Goal: Task Accomplishment & Management: Complete application form

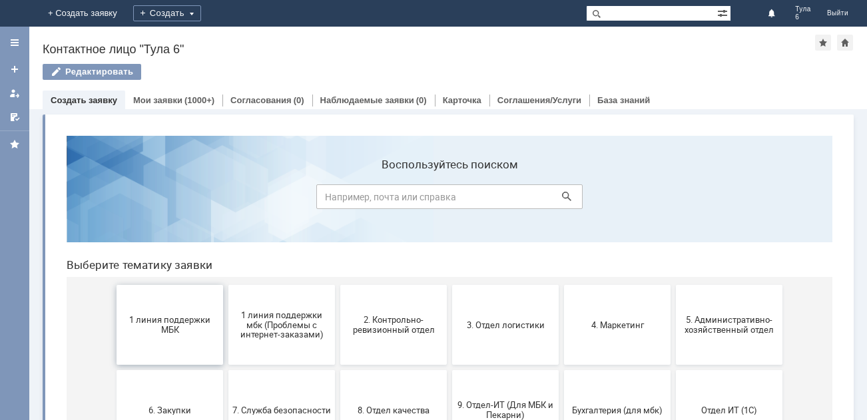
click at [149, 328] on span "1 линия поддержки МБК" at bounding box center [170, 325] width 99 height 20
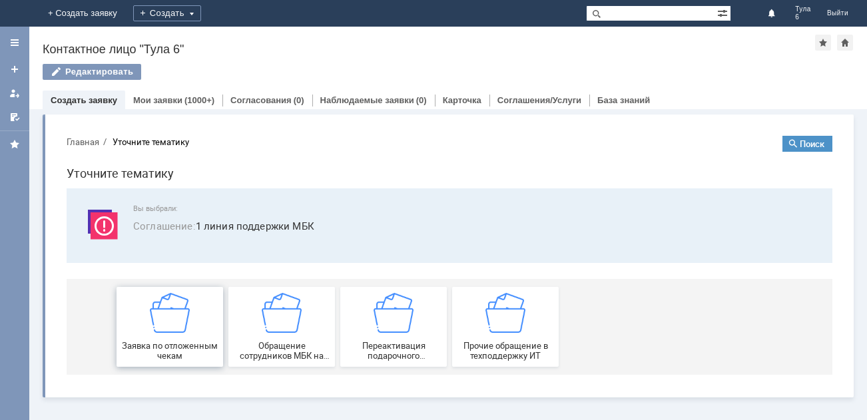
click at [159, 325] on img at bounding box center [170, 313] width 40 height 40
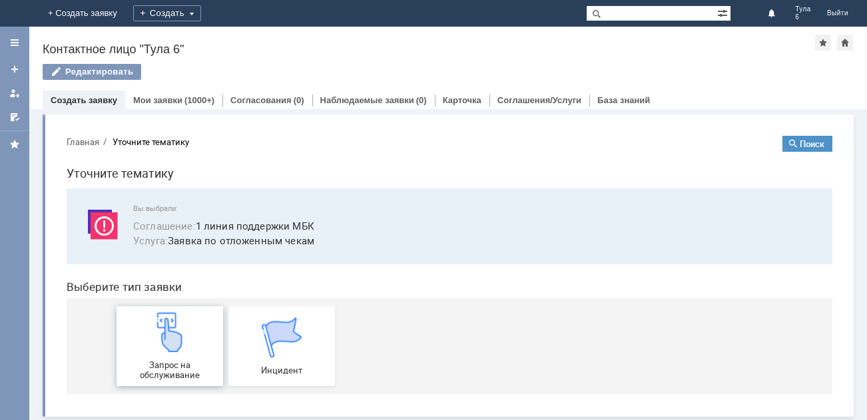
click at [159, 329] on img at bounding box center [170, 332] width 40 height 40
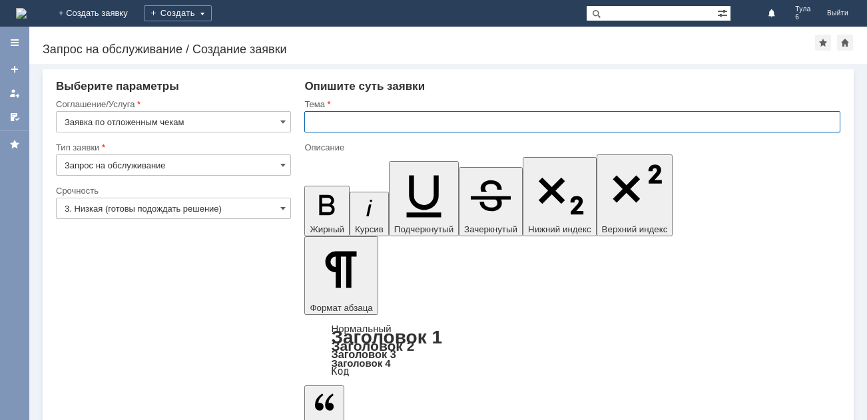
click at [335, 121] on input "text" at bounding box center [572, 121] width 536 height 21
type input "отл чек [DATE]"
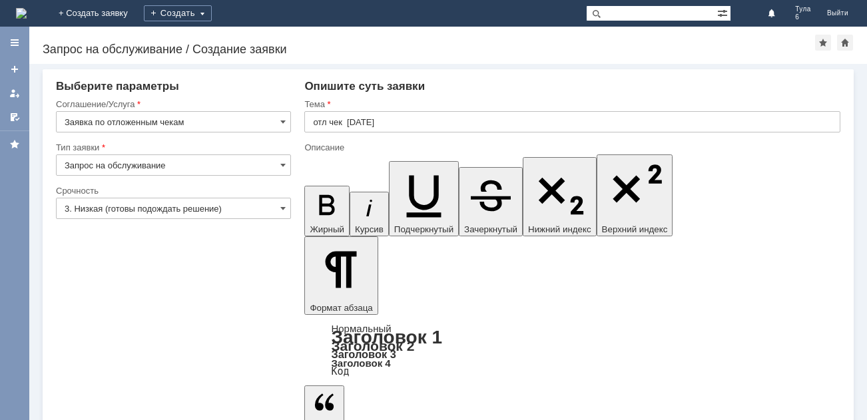
click at [190, 157] on input "Запрос на обслуживание" at bounding box center [173, 165] width 235 height 21
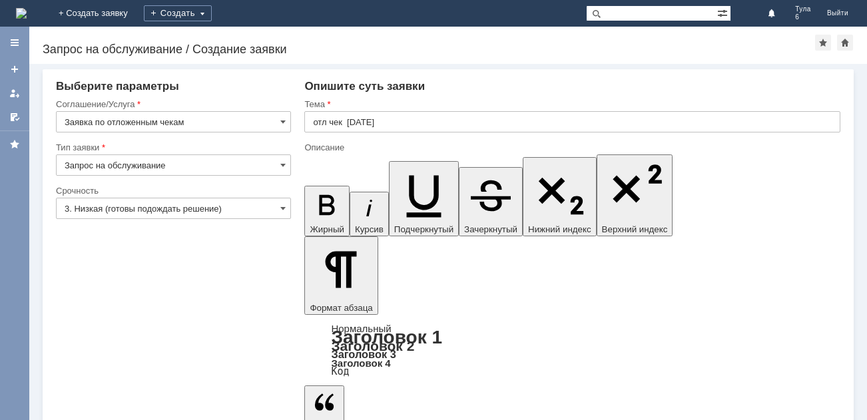
type input "Запрос на обслуживание"
click at [211, 207] on input "3. Низкая (готовы подождать решение)" at bounding box center [173, 208] width 235 height 21
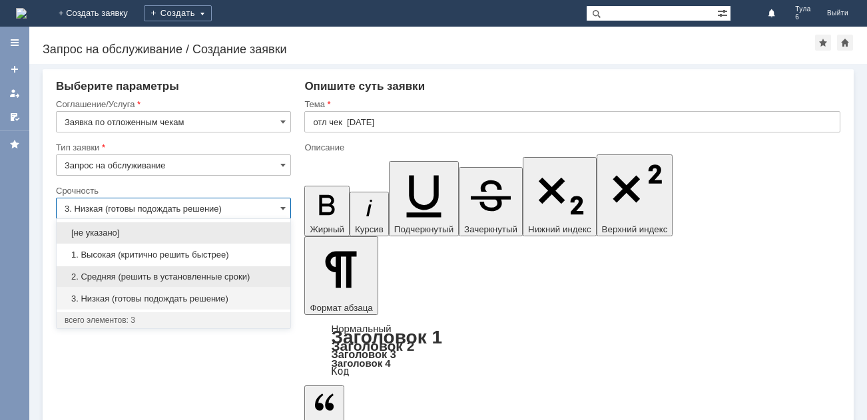
click at [129, 271] on div "2. Средняя (решить в установленные сроки)" at bounding box center [174, 276] width 234 height 21
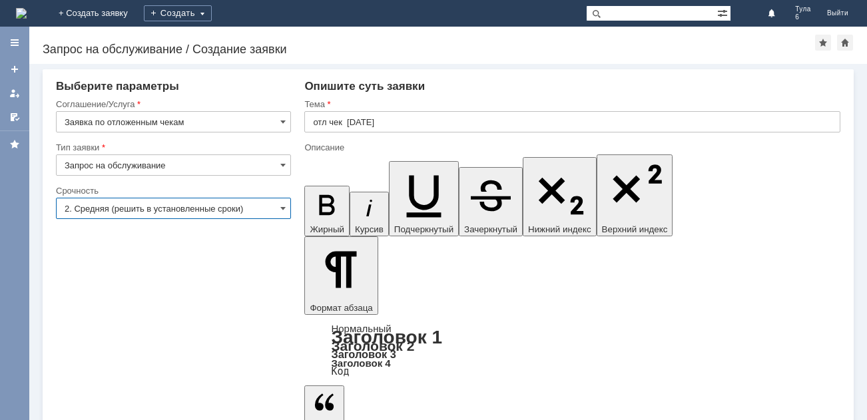
type input "2. Средняя (решить в установленные сроки)"
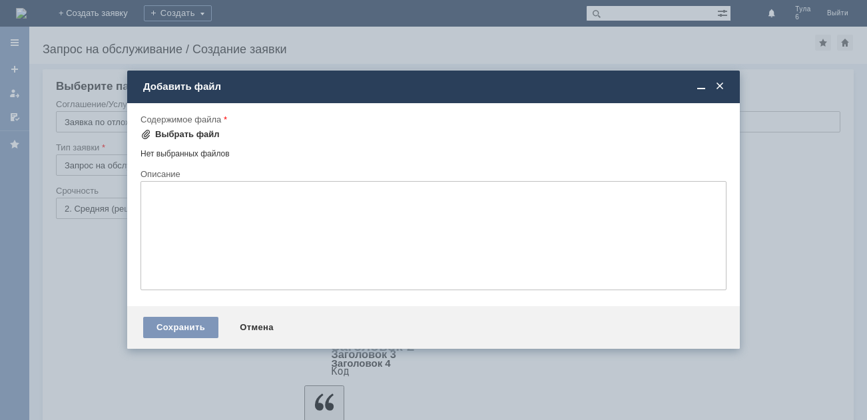
click at [207, 131] on div "Выбрать файл" at bounding box center [187, 134] width 65 height 11
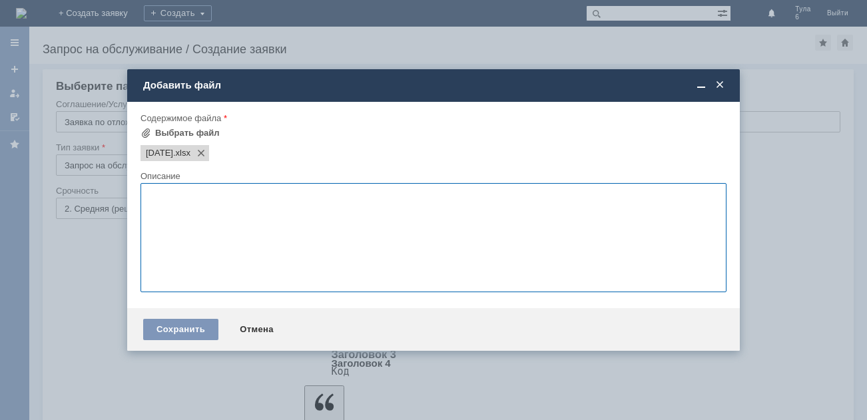
click at [171, 200] on textarea at bounding box center [434, 237] width 586 height 109
type textarea "отл чеки"
click at [183, 327] on div "Сохранить" at bounding box center [180, 329] width 75 height 21
